Goal: Information Seeking & Learning: Learn about a topic

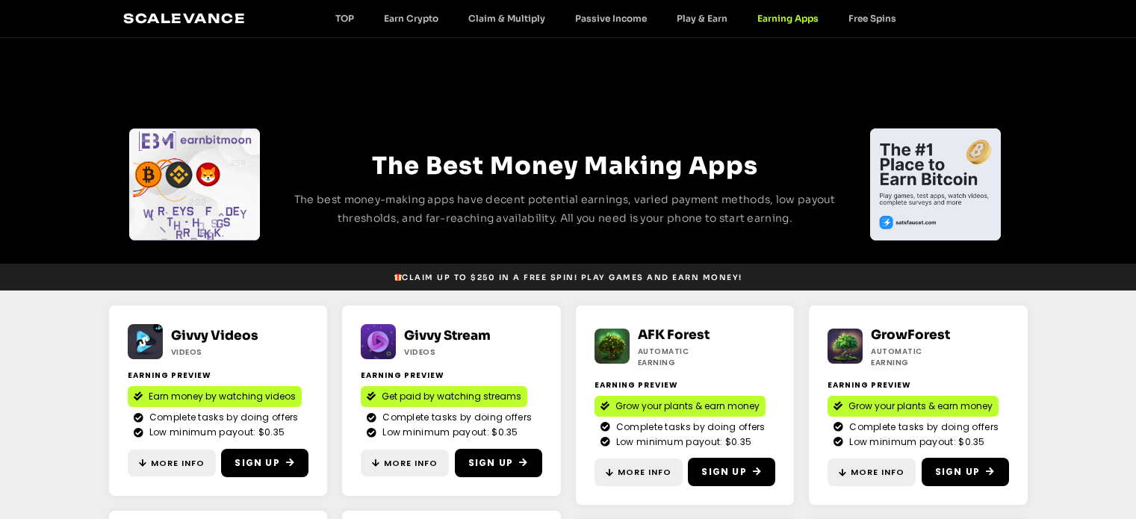
scroll to position [206, 0]
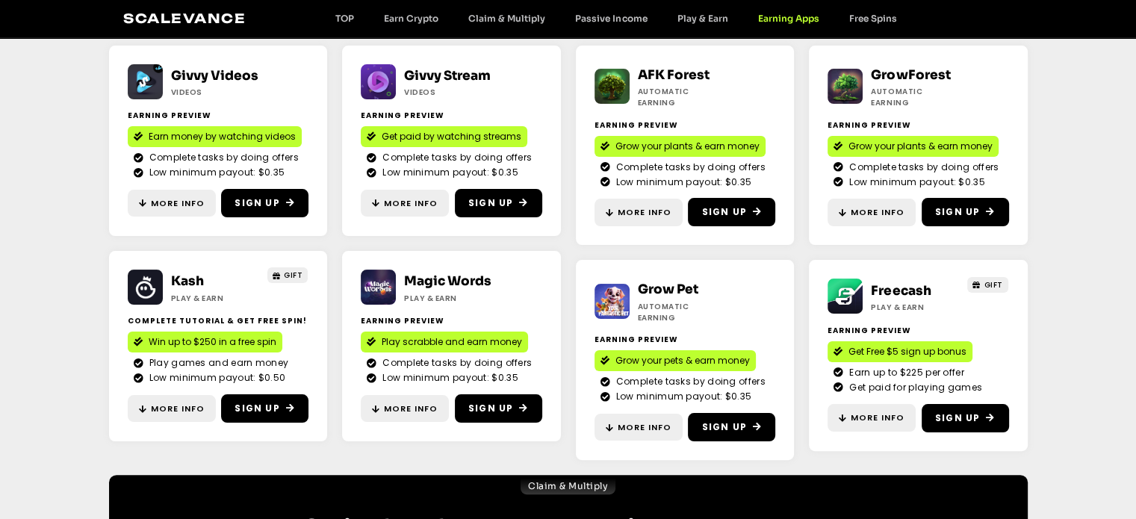
drag, startPoint x: 0, startPoint y: 0, endPoint x: 323, endPoint y: 286, distance: 431.1
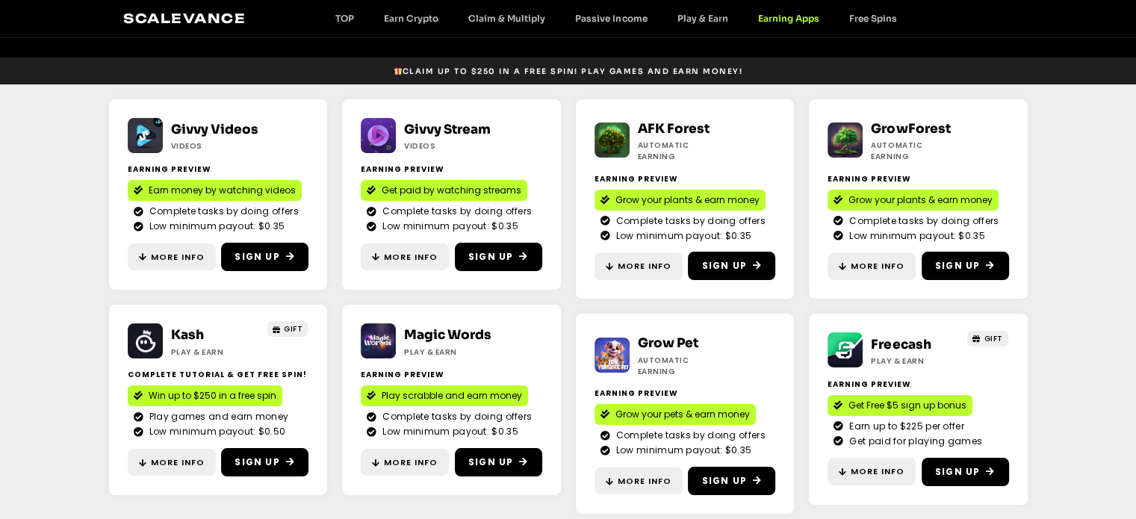
scroll to position [0, 0]
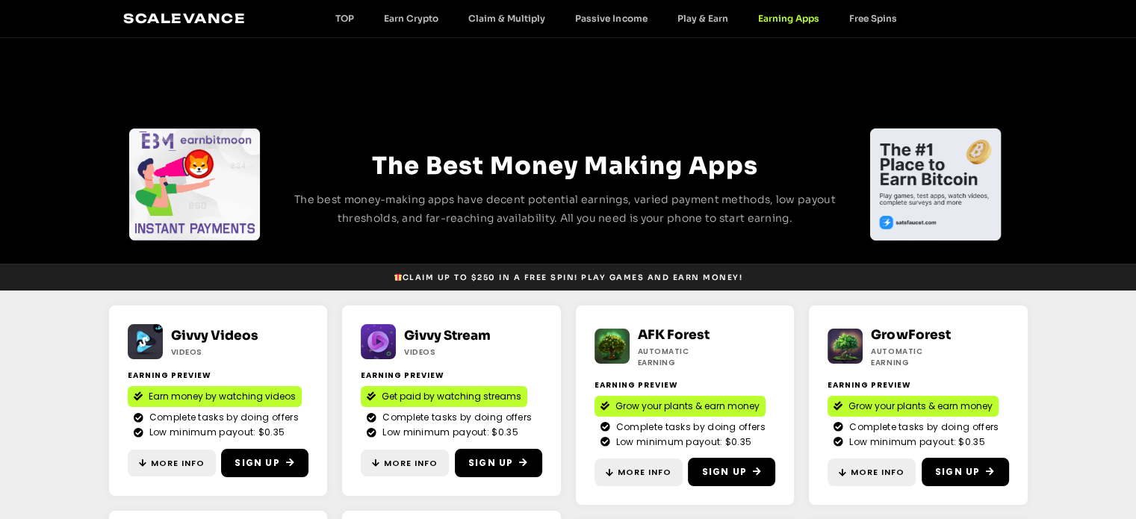
drag, startPoint x: 323, startPoint y: 286, endPoint x: 0, endPoint y: 407, distance: 344.5
click at [0, 407] on section "Givvy Videos Videos Earning Preview Earn money by watching videos Complete task…" at bounding box center [568, 512] width 1136 height 444
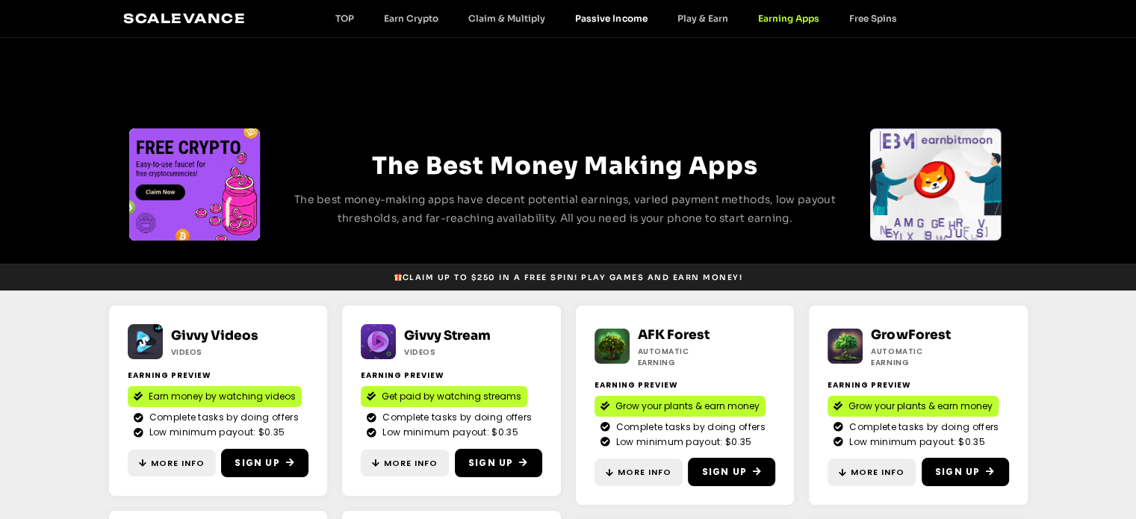
click at [621, 19] on link "Passive Income" at bounding box center [611, 18] width 102 height 11
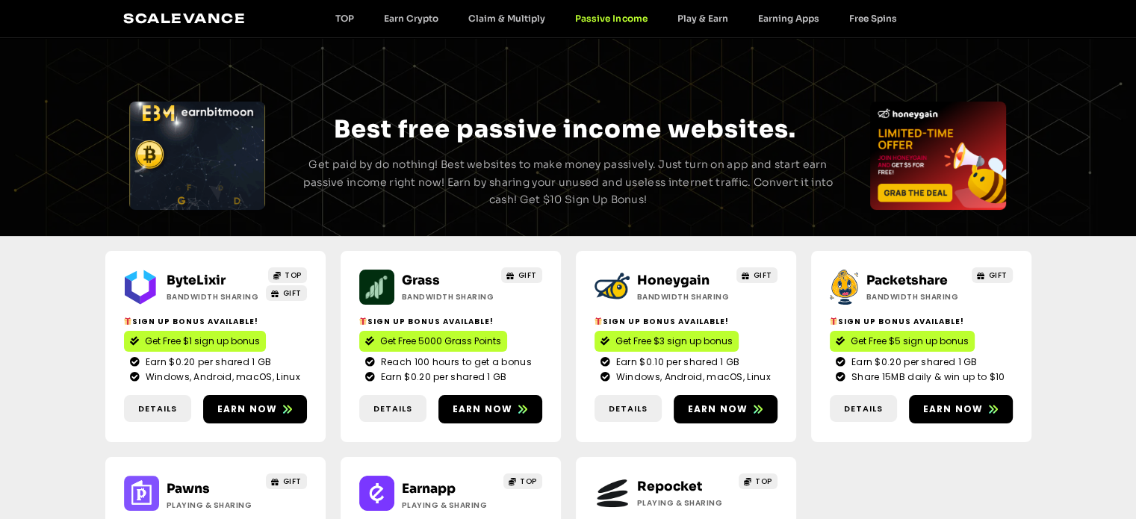
click at [286, 274] on span "TOP" at bounding box center [292, 275] width 17 height 11
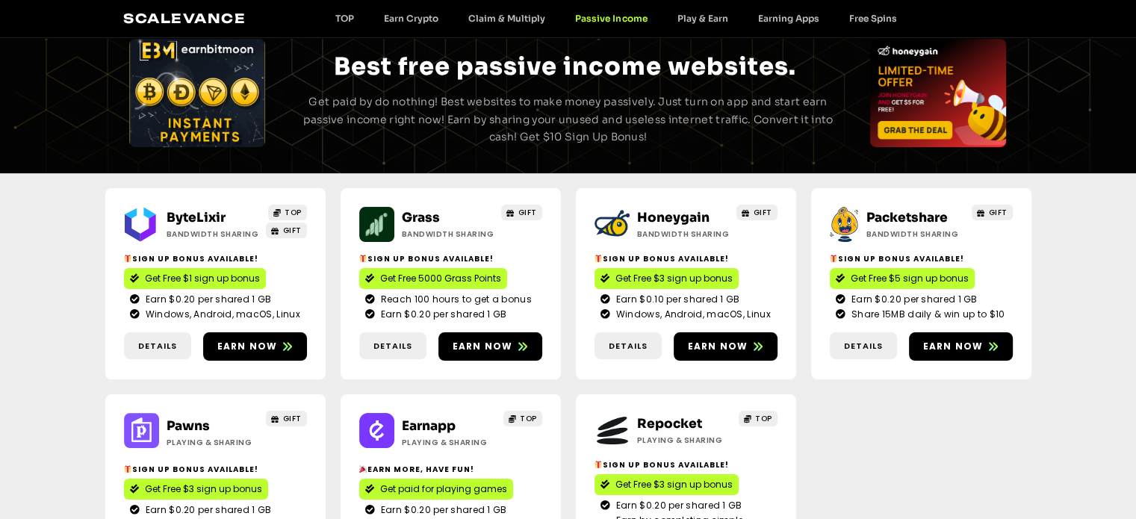
scroll to position [69, 0]
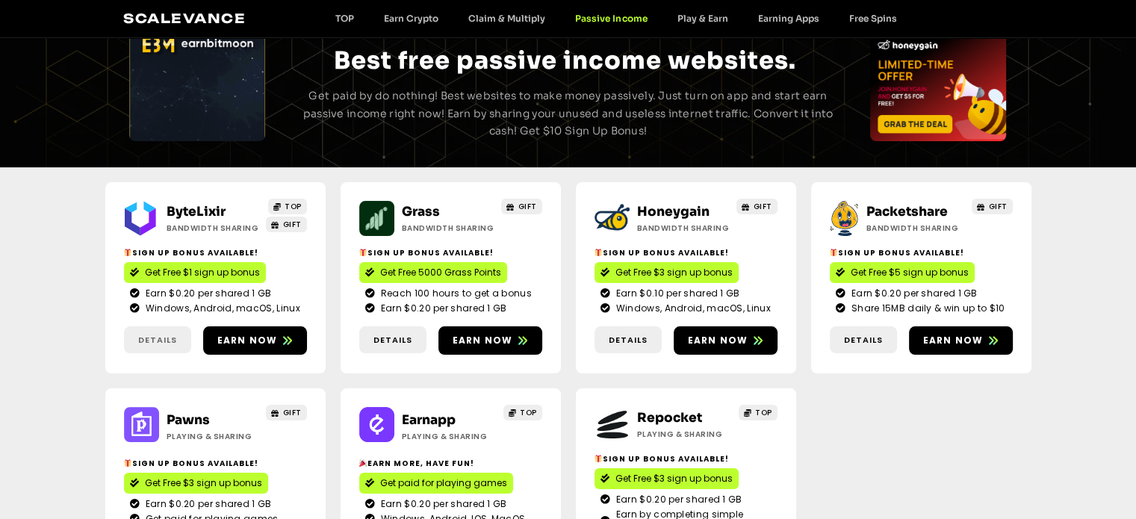
click at [156, 337] on span "Details" at bounding box center [157, 340] width 39 height 13
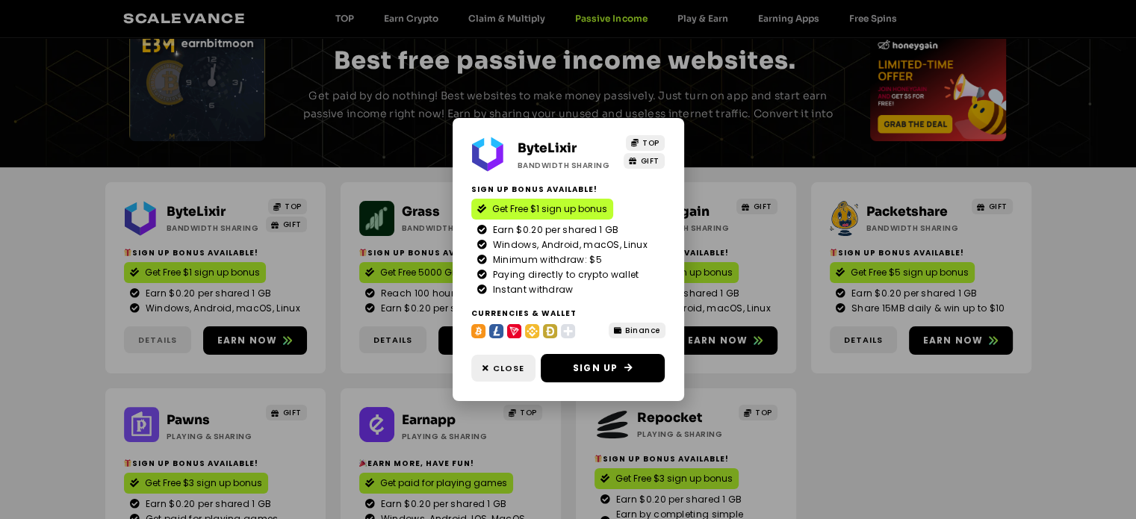
click at [156, 337] on div "ByteLixir Bandwidth Sharing TOP GIFT Sign Up Bonus Available! Get Free $1 sign …" at bounding box center [568, 259] width 1136 height 519
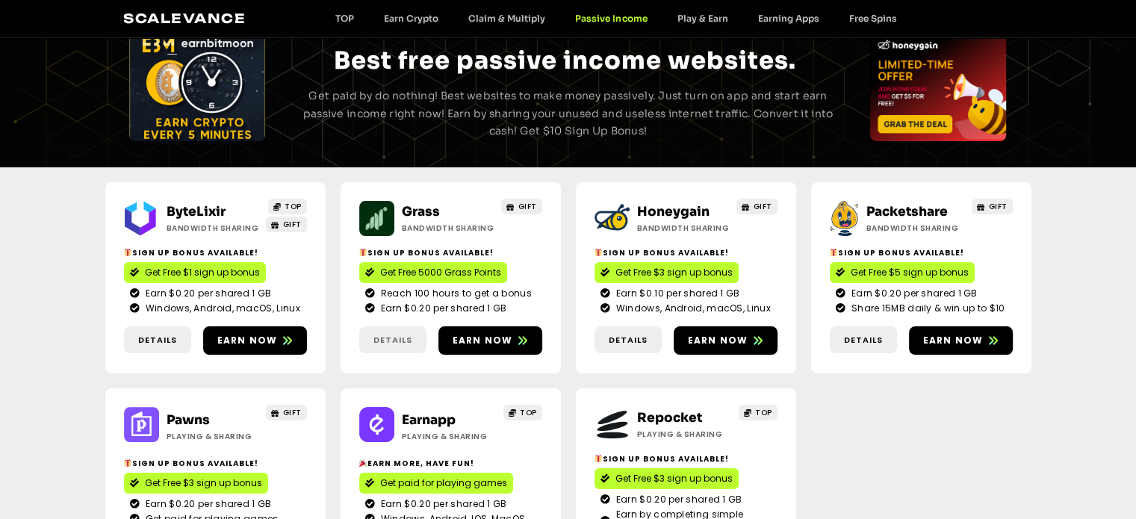
click at [391, 335] on span "Details" at bounding box center [392, 340] width 39 height 13
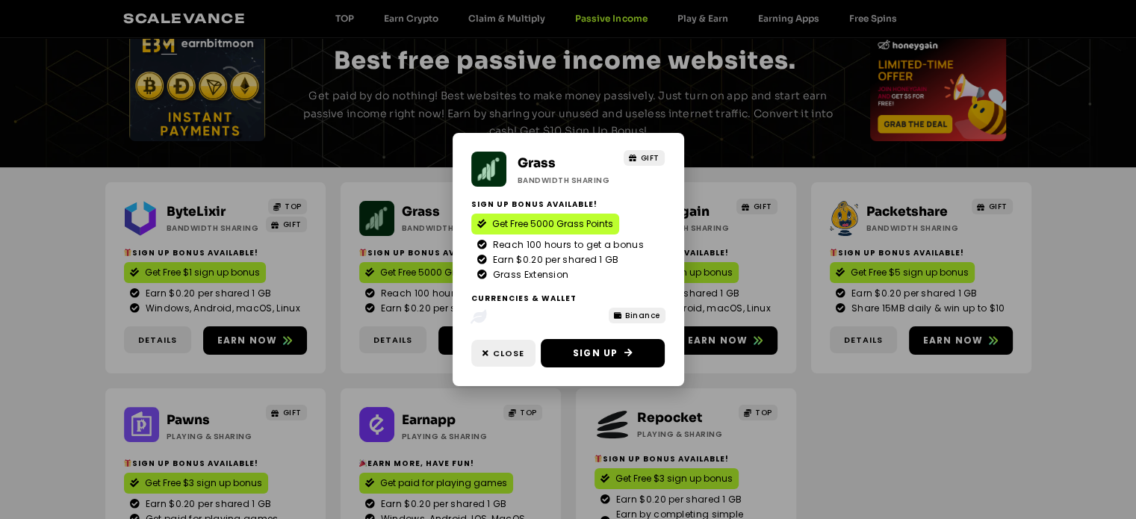
click at [394, 349] on div "Grass Bandwidth Sharing GIFT Sign Up Bonus Available! Get Free 5000 Grass Point…" at bounding box center [568, 259] width 1136 height 519
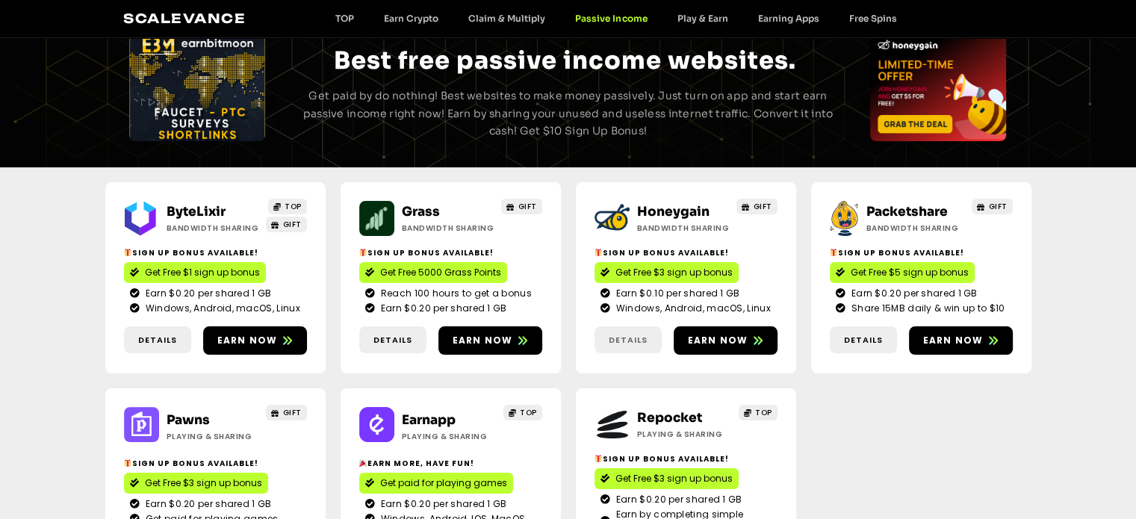
click at [637, 336] on span "Details" at bounding box center [628, 340] width 39 height 13
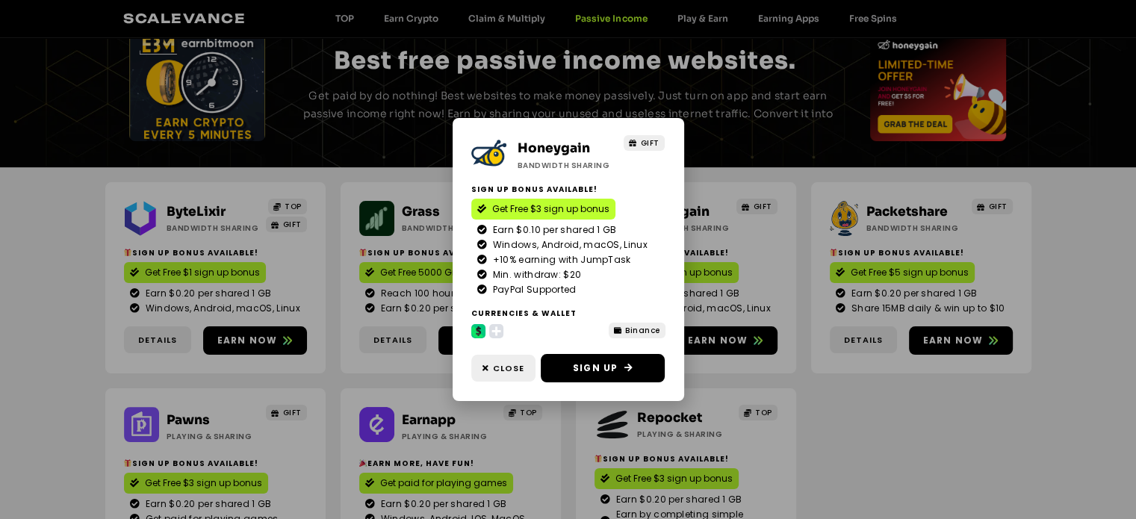
click at [800, 399] on div "Honeygain Bandwidth Sharing GIFT Sign Up Bonus Available! Get Free $3 sign up b…" at bounding box center [568, 259] width 1136 height 519
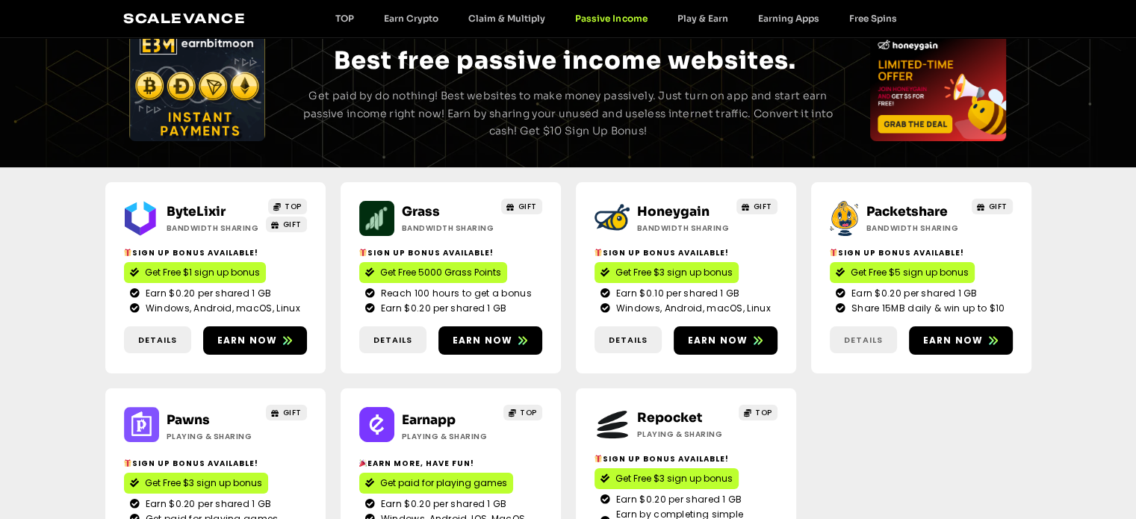
click at [883, 337] on span "Details" at bounding box center [863, 340] width 67 height 13
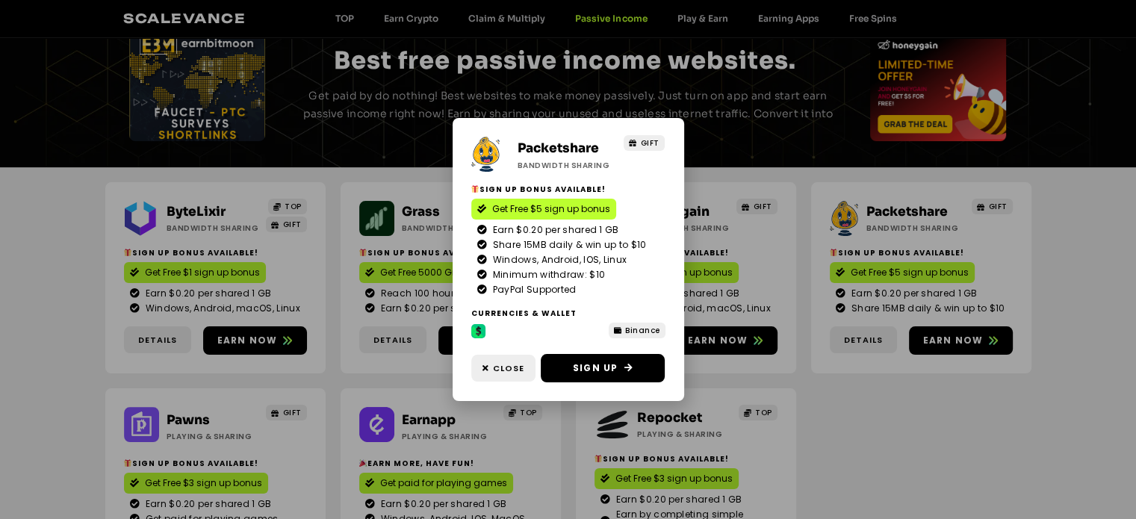
click at [869, 417] on div "Packetshare Bandwidth Sharing GIFT Sign Up Bonus Available! Get Free $5 sign up…" at bounding box center [568, 259] width 1136 height 519
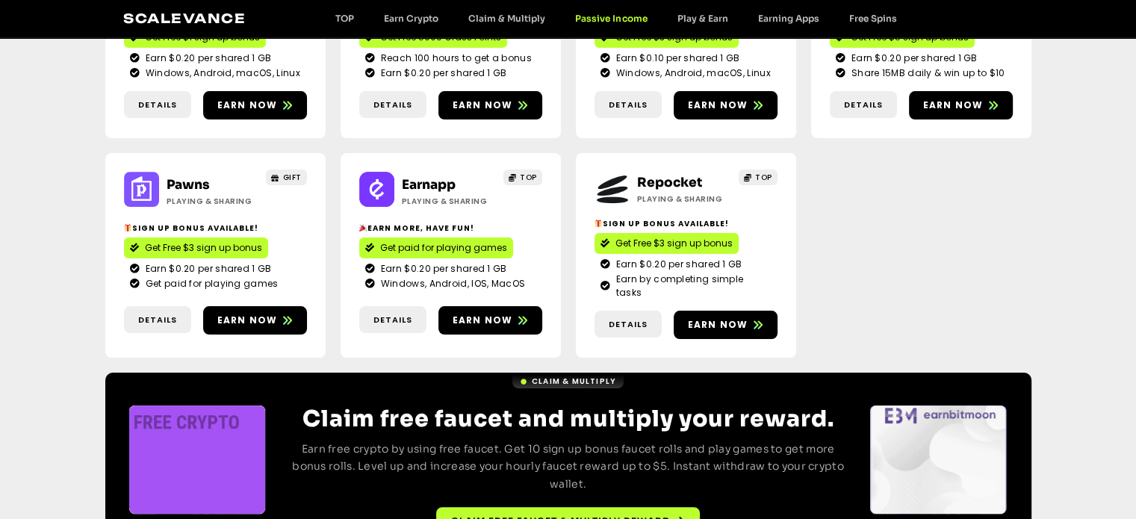
scroll to position [305, 0]
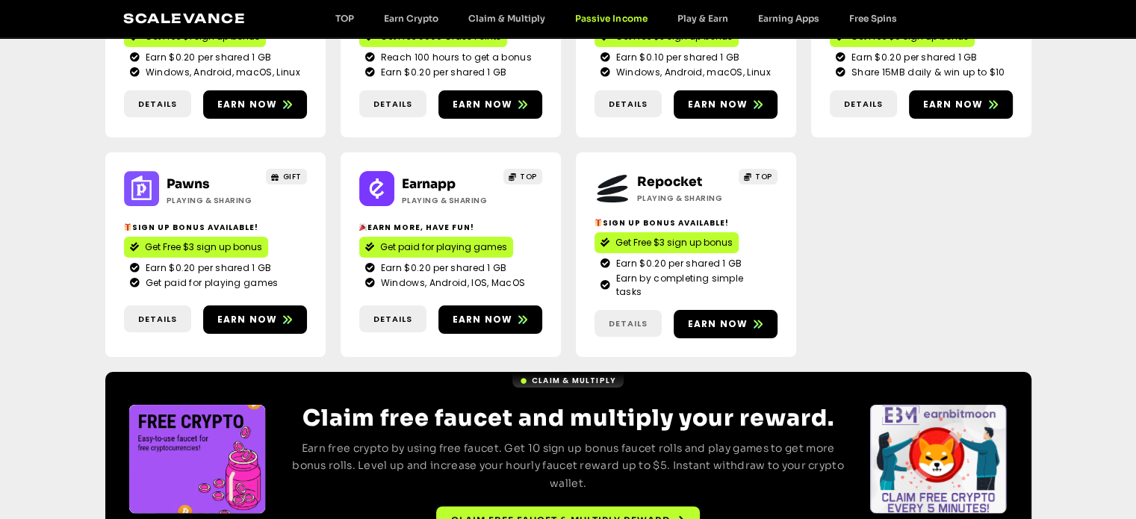
click at [617, 316] on link "Details" at bounding box center [627, 324] width 67 height 28
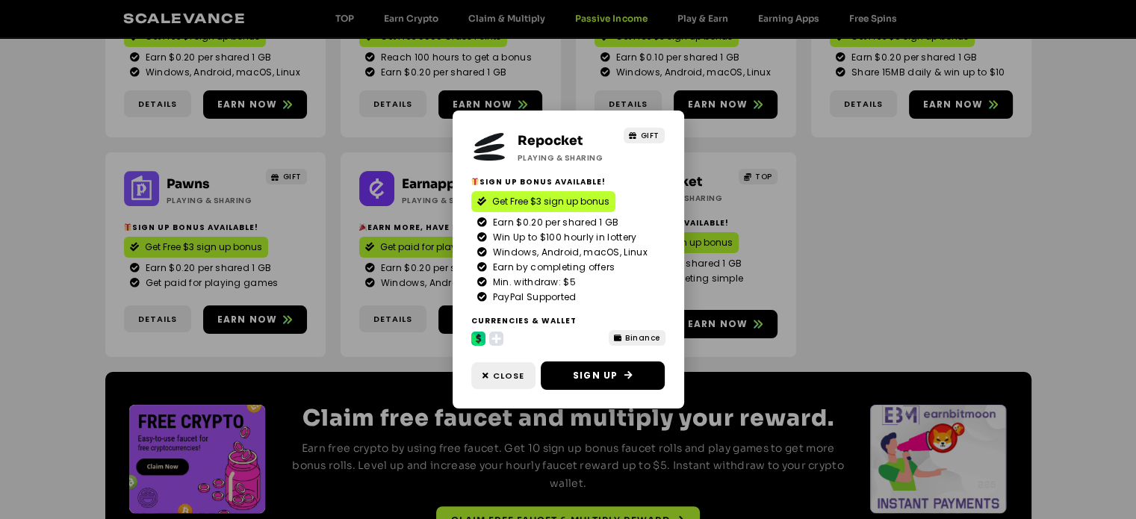
click at [878, 256] on div "Repocket Playing & Sharing GIFT Sign Up Bonus Available! Get Free $3 sign up bo…" at bounding box center [568, 259] width 1136 height 519
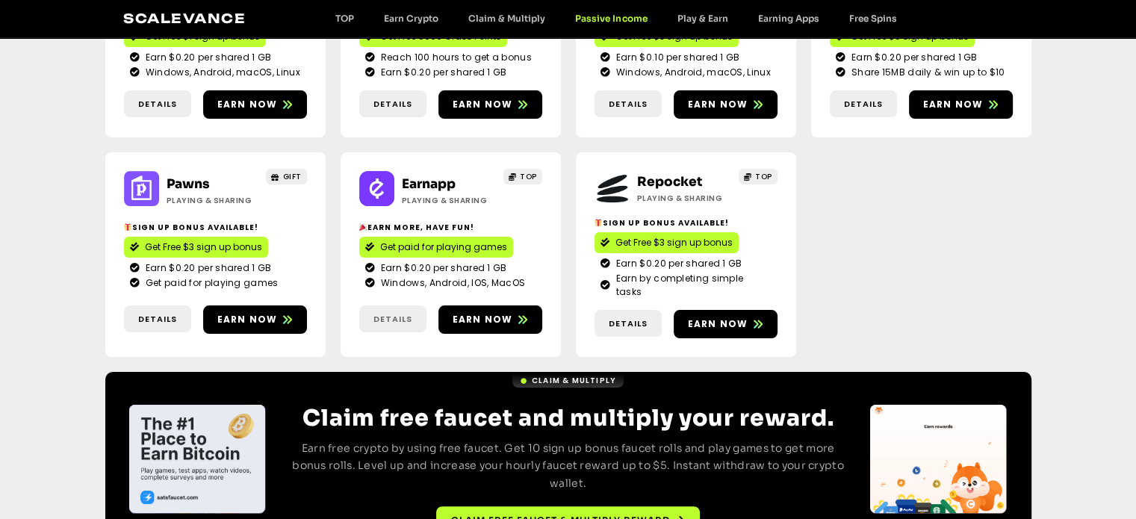
click at [379, 305] on link "Details" at bounding box center [392, 319] width 67 height 28
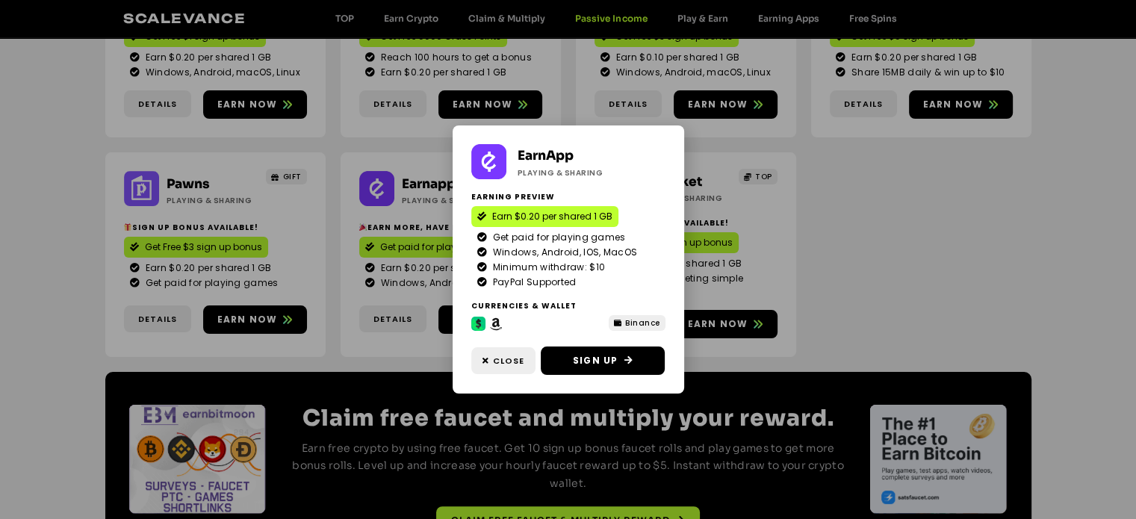
click at [492, 323] on icon at bounding box center [496, 324] width 14 height 14
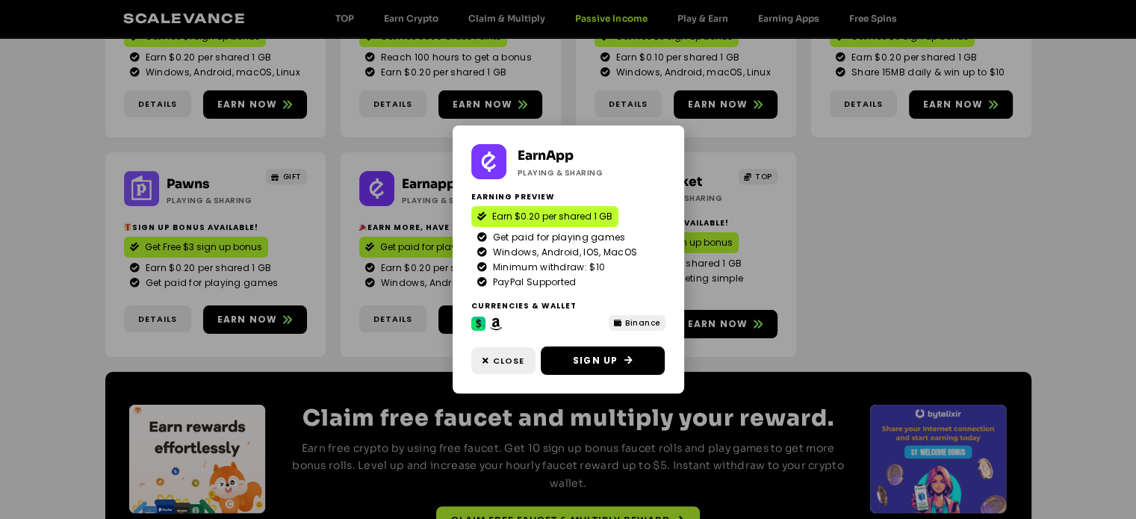
click at [852, 274] on div "EarnApp Playing & Sharing Earning preview Earn $0.20 per shared 1 GB Get paid f…" at bounding box center [568, 259] width 1136 height 519
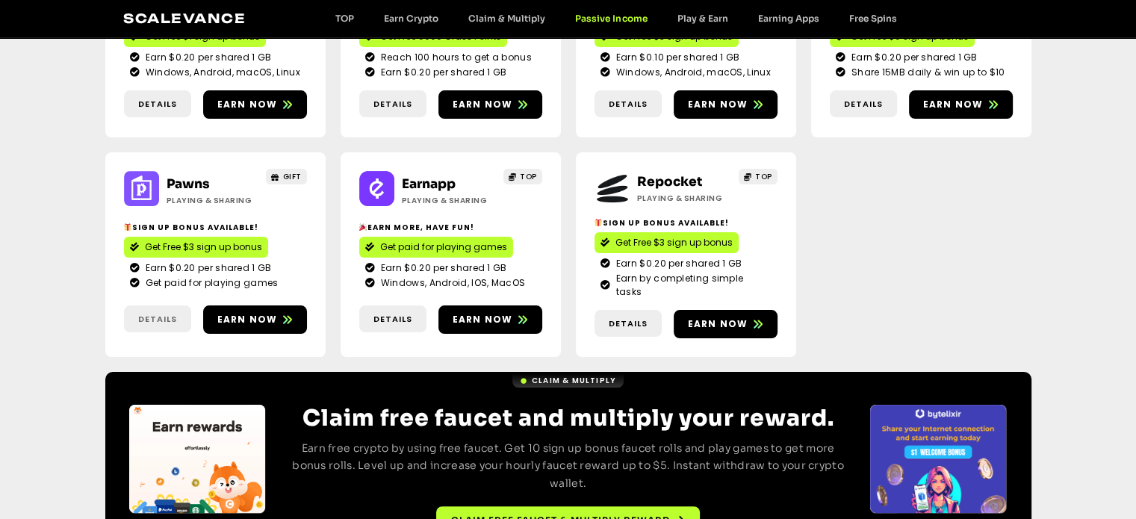
click at [185, 313] on span "Details" at bounding box center [157, 319] width 67 height 13
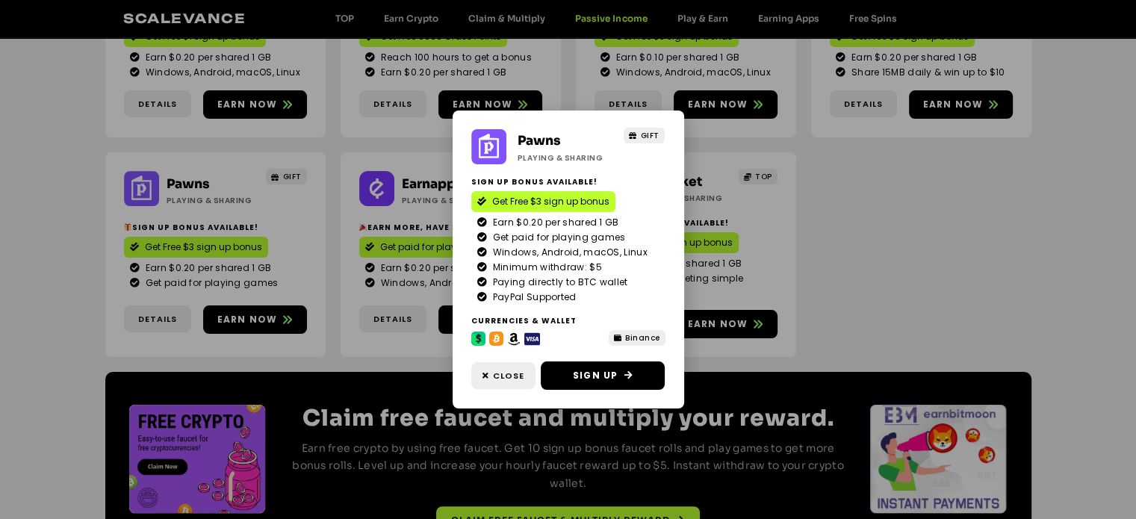
click at [959, 259] on div "Pawns Playing & Sharing GIFT Sign Up Bonus Available! Get Free $3 sign up bonus…" at bounding box center [568, 259] width 1136 height 519
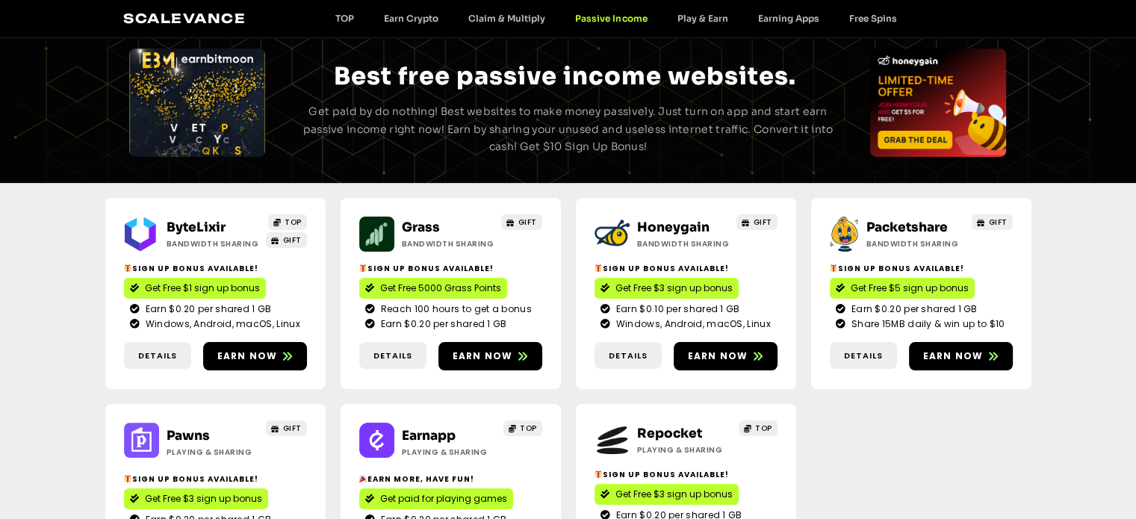
scroll to position [52, 0]
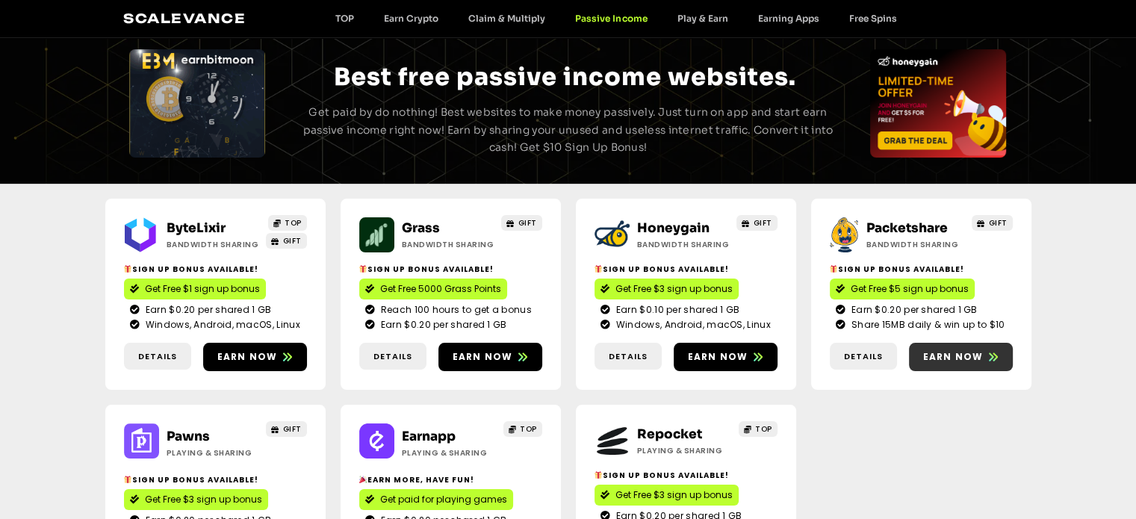
click at [927, 355] on span "Earn now" at bounding box center [953, 356] width 60 height 13
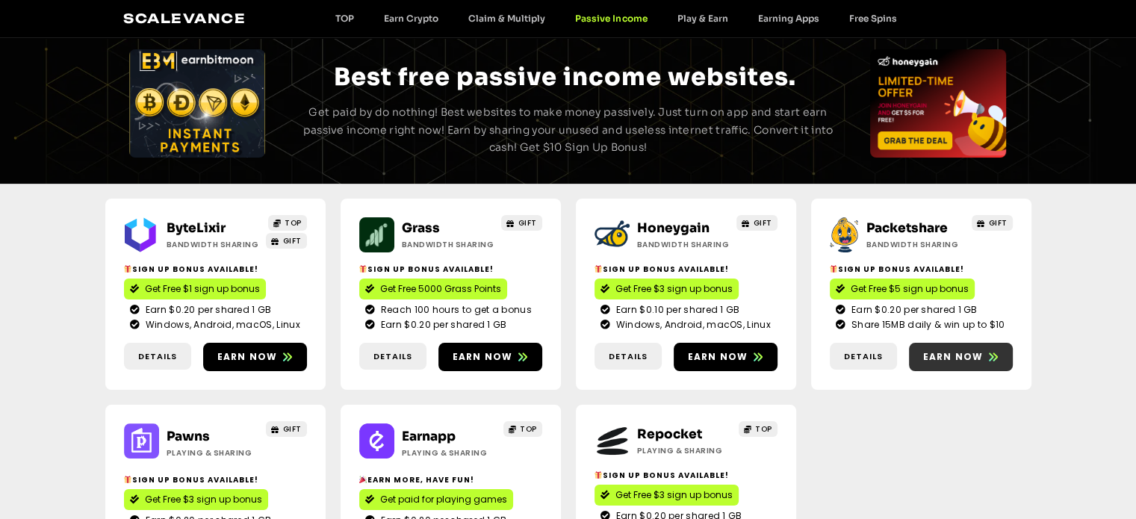
click at [956, 361] on span "Earn now" at bounding box center [953, 356] width 60 height 13
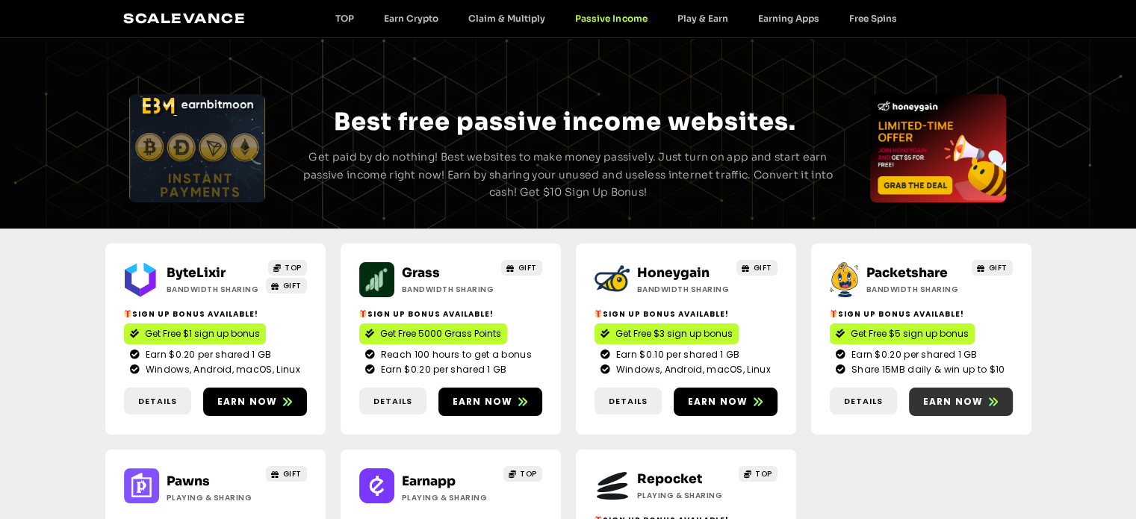
scroll to position [5, 0]
